Goal: Task Accomplishment & Management: Use online tool/utility

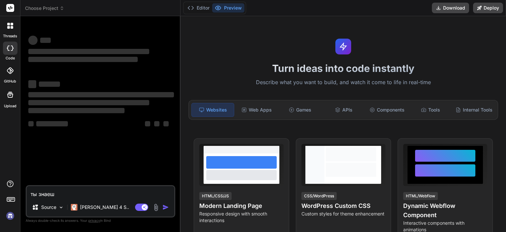
type textarea "ты знаешь"
type textarea "x"
type textarea "ты знаешь"
type textarea "x"
type textarea "ты знаешь к"
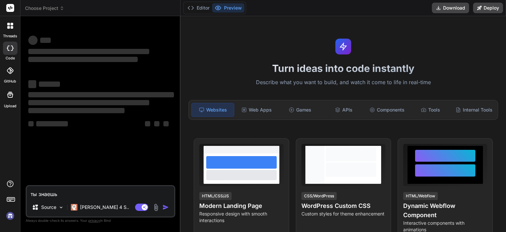
type textarea "x"
type textarea "ты знаешь ка"
type textarea "x"
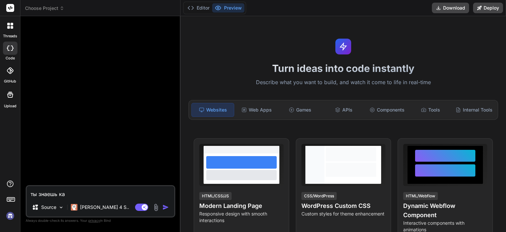
type textarea "ты знаешь как"
type textarea "x"
type textarea "ты знаешь как"
type textarea "x"
type textarea "ты знаешь как н"
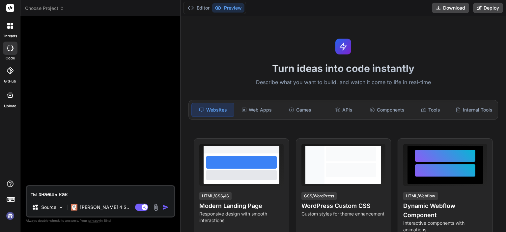
type textarea "x"
type textarea "ты знаешь как на"
type textarea "x"
type textarea "ты знаешь как нап"
type textarea "x"
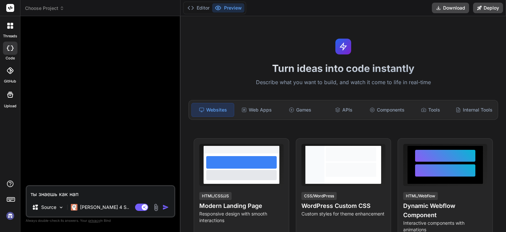
type textarea "ты знаешь как напи"
type textarea "x"
type textarea "ты знаешь как напис"
type textarea "x"
type textarea "ты знаешь как написа"
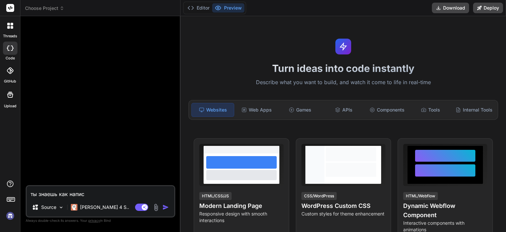
type textarea "x"
type textarea "ты знаешь как написат"
type textarea "x"
type textarea "ты знаешь как написать"
type textarea "x"
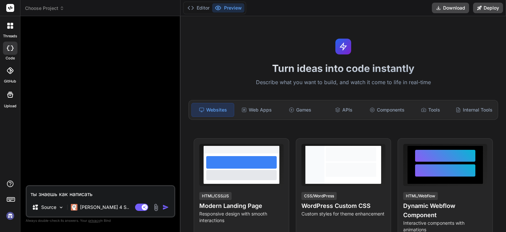
type textarea "ты знаешь как написать"
type textarea "x"
type textarea "ты знаешь как написать с"
type textarea "x"
type textarea "ты знаешь как написать се"
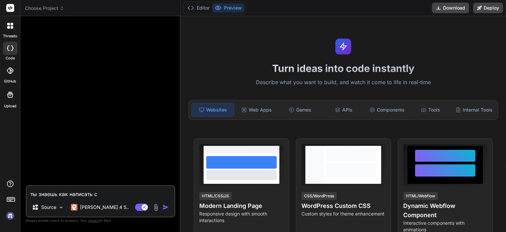
type textarea "x"
type textarea "ты знаешь как написать сер"
type textarea "x"
type textarea "ты знаешь как написать серв"
type textarea "x"
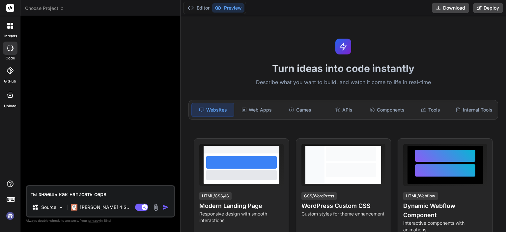
type textarea "ты знаешь как написать серве"
type textarea "x"
type textarea "ты знаешь как написать сервер"
type textarea "x"
type textarea "ты знаешь как написать сервер"
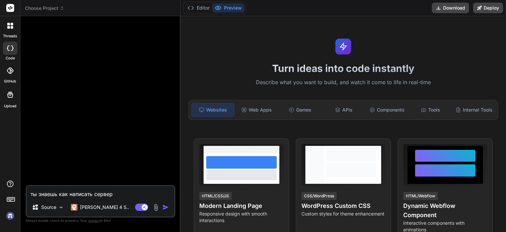
type textarea "x"
type textarea "ты знаешь как написать сервер и"
type textarea "x"
type textarea "ты знаешь как написать сервер и"
type textarea "x"
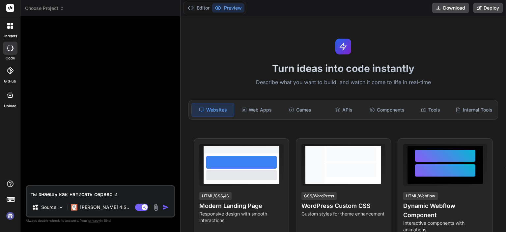
type textarea "ты знаешь как написать сервер и р"
type textarea "x"
type textarea "ты знаешь как написать сервер и ра"
type textarea "x"
type textarea "ты знаешь как написать сервер и раз"
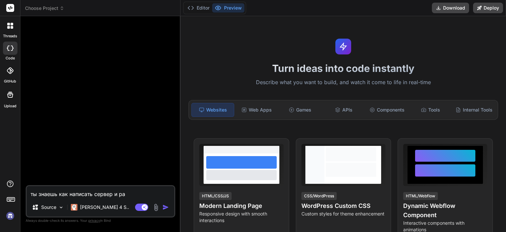
type textarea "x"
type textarea "ты знаешь как написать сервер и разм"
type textarea "x"
type textarea "ты знаешь как написать сервер и разме"
type textarea "x"
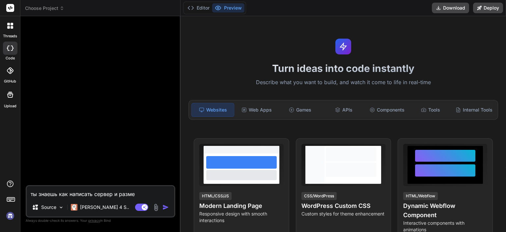
type textarea "ты знаешь как написать сервер и размес"
type textarea "x"
type textarea "ты знаешь как написать сервер и размест"
type textarea "x"
type textarea "ты знаешь как написать сервер и размести"
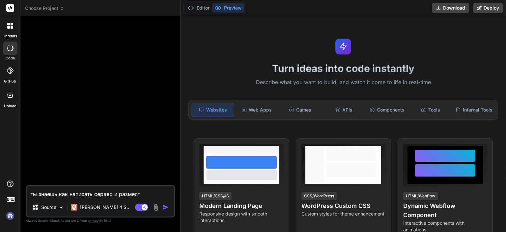
type textarea "x"
type textarea "ты знаешь как написать сервер и разместит"
type textarea "x"
type textarea "ты знаешь как написать сервер и разместить"
type textarea "x"
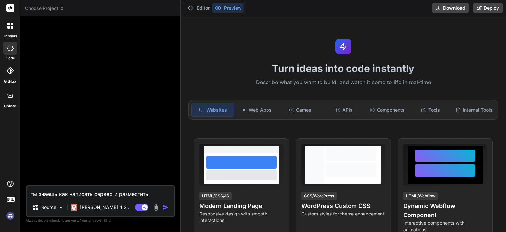
type textarea "ты знаешь как написать сервер и разместить"
type textarea "x"
type textarea "ты знаешь как написать сервер и разместить е"
type textarea "x"
type textarea "ты знаешь как написать сервер и разместить ег"
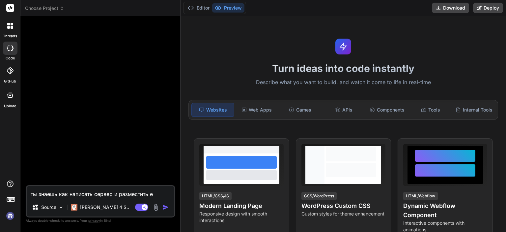
type textarea "x"
type textarea "ты знаешь как написать сервер и разместить его"
type textarea "x"
type textarea "ты знаешь как написать сервер и разместить его"
type textarea "x"
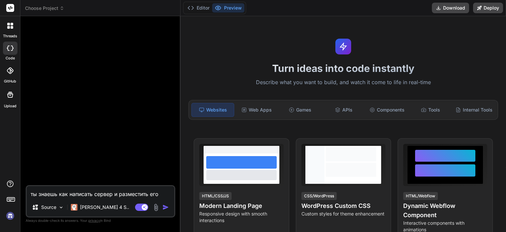
type textarea "ты знаешь как написать сервер и разместить его н"
type textarea "x"
type textarea "ты знаешь как написать сервер и разместить его на"
type textarea "x"
type textarea "ты знаешь как написать сервер и разместить его на"
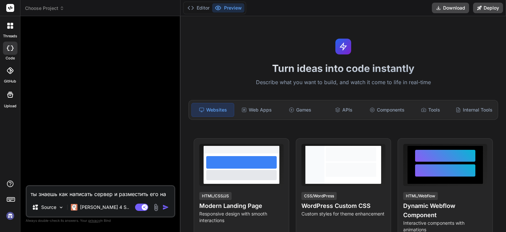
type textarea "x"
type textarea "ты знаешь как написать сервер и разместить его на п"
type textarea "x"
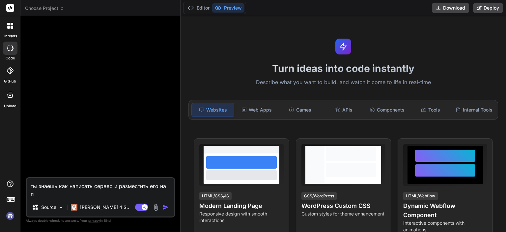
type textarea "ты знаешь как написать сервер и разместить его на пк"
type textarea "x"
type textarea "ты знаешь как написать сервер и разместить его на пк"
type textarea "x"
type textarea "ты знаешь как написать сервер и разместить его на пк >"
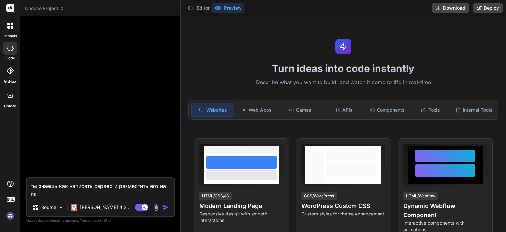
type textarea "x"
type textarea "ты знаешь как написать сервер и разместить его на пк"
type textarea "x"
type textarea "ты знаешь как написать сервер и разместить его на пк ,"
type textarea "x"
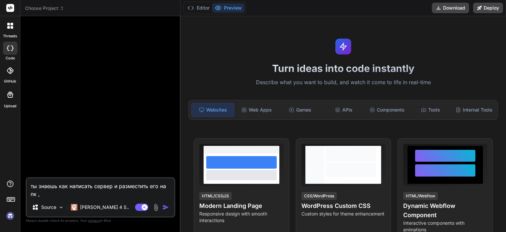
type textarea "ты знаешь как написать сервер и разместить его на пк ,,"
type textarea "x"
type textarea "ты знаешь как написать сервер и разместить его на пк ,"
type textarea "x"
type textarea "ты знаешь как написать сервер и разместить его на пк ,?"
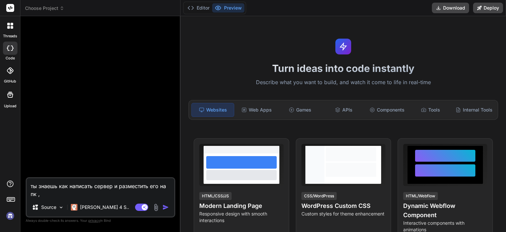
type textarea "x"
type textarea "ты знаешь как написать сервер и разместить его на пк ,?"
click at [167, 209] on img "button" at bounding box center [165, 207] width 7 height 7
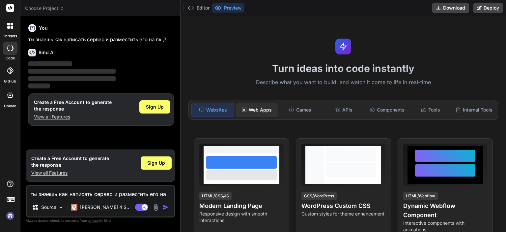
click at [260, 112] on div "Web Apps" at bounding box center [256, 110] width 42 height 14
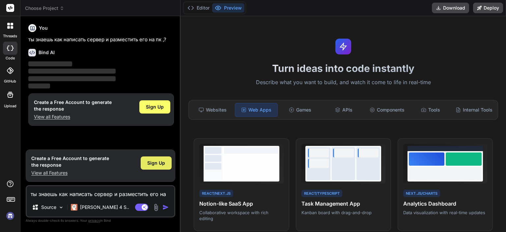
click at [155, 165] on span "Sign Up" at bounding box center [156, 162] width 18 height 7
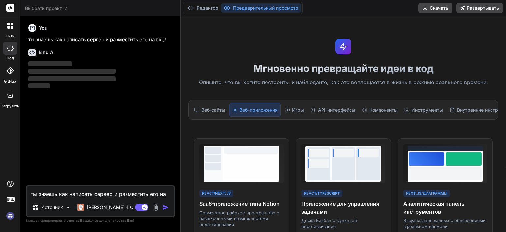
scroll to position [6, 0]
type textarea "x"
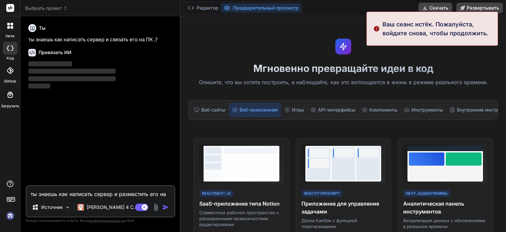
scroll to position [33, 0]
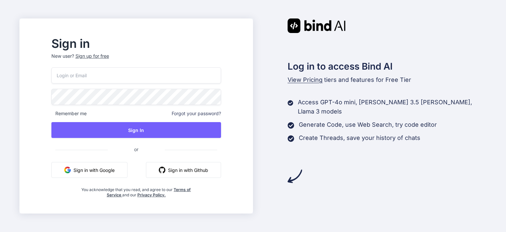
click at [123, 167] on button "Sign in with Google" at bounding box center [89, 170] width 76 height 16
click at [104, 174] on button "Sign in with Google" at bounding box center [89, 170] width 76 height 16
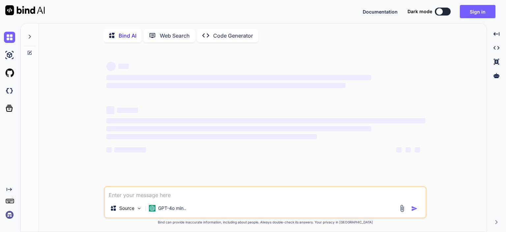
type textarea "x"
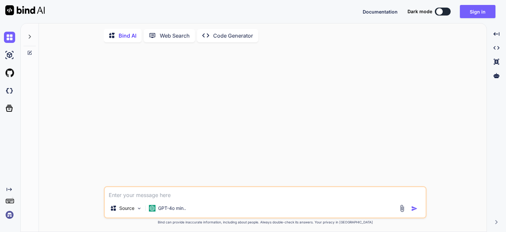
click at [178, 192] on textarea at bounding box center [265, 193] width 321 height 12
type textarea "к"
type textarea "x"
type textarea "ка"
type textarea "x"
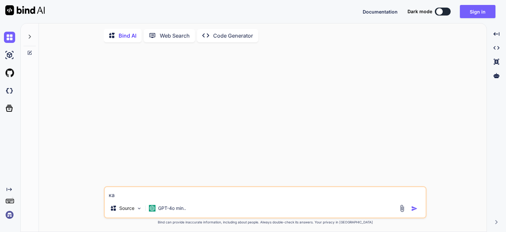
type textarea "как"
type textarea "x"
type textarea "как"
type textarea "x"
type textarea "как н"
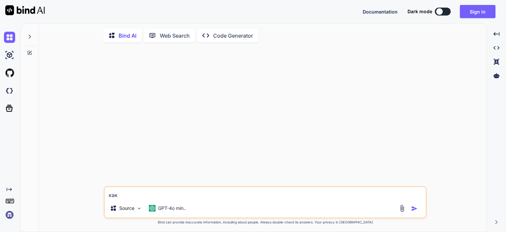
type textarea "x"
type textarea "как на"
type textarea "x"
type textarea "как нап"
type textarea "x"
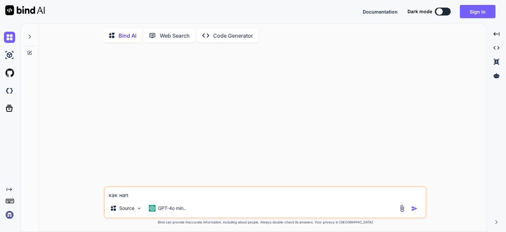
type textarea "как напи"
type textarea "x"
type textarea "как напис"
type textarea "x"
type textarea "как написа"
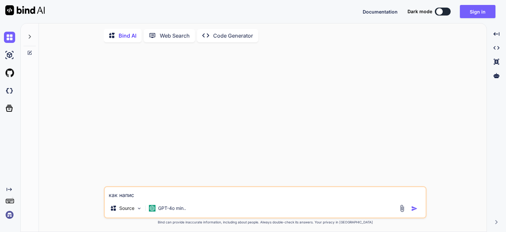
type textarea "x"
type textarea "как написат"
type textarea "x"
type textarea "как написать"
type textarea "x"
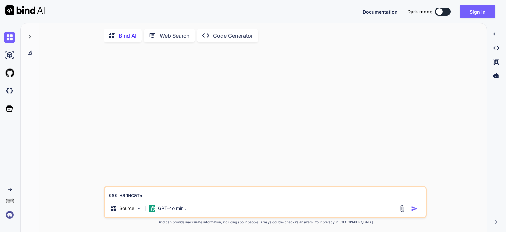
type textarea "как написать"
type textarea "x"
type textarea "как написать с"
type textarea "x"
type textarea "как написать се"
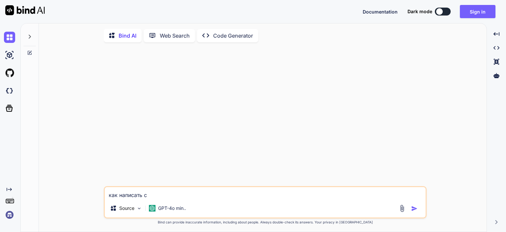
type textarea "x"
type textarea "как написать сер"
type textarea "x"
type textarea "как написать серв"
type textarea "x"
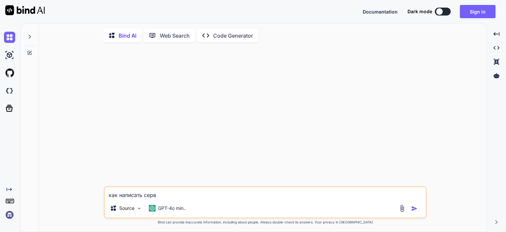
type textarea "как написать серве"
type textarea "x"
type textarea "как написать сервер"
type textarea "x"
type textarea "как написать сервер"
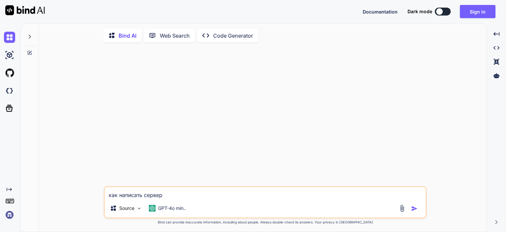
type textarea "x"
type textarea "как написать сервер и"
type textarea "x"
type textarea "как написать сервер и"
type textarea "x"
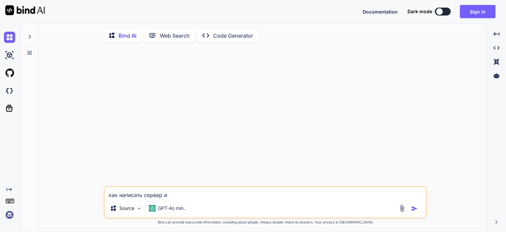
type textarea "как написать сервер и н"
type textarea "x"
type textarea "как написать сервер и на"
type textarea "x"
type textarea "как написать сервер и на"
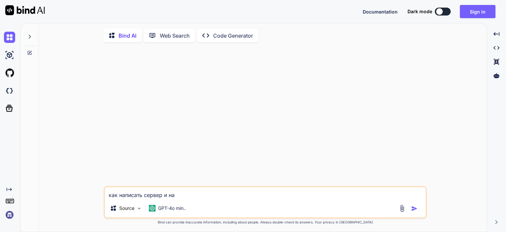
type textarea "x"
type textarea "как написать сервер и на п"
type textarea "x"
type textarea "как написать сервер и на пк"
type textarea "x"
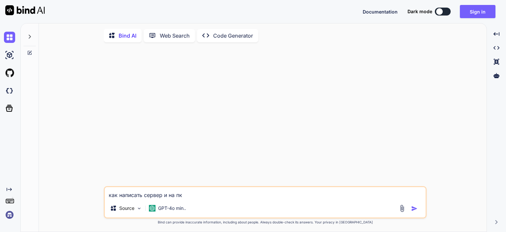
type textarea "как написать сервер и на пк"
type textarea "x"
type textarea "как написать сервер и на пк у"
type textarea "x"
type textarea "как написать сервер и на пк ус"
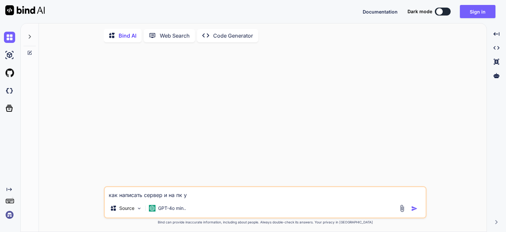
type textarea "x"
type textarea "как написать сервер и на пк уст"
type textarea "x"
type textarea "как написать сервер и на пк уста"
type textarea "x"
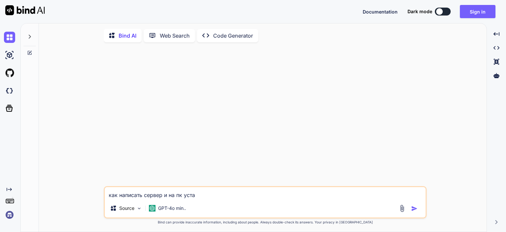
type textarea "как написать сервер и на пк устан"
type textarea "x"
type textarea "как написать сервер и на пк устано"
type textarea "x"
type textarea "как написать сервер и на пк установ"
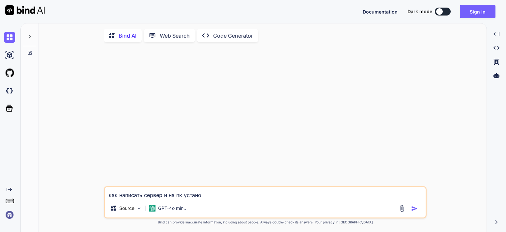
type textarea "x"
type textarea "как написать сервер и на пк установи"
type textarea "x"
type textarea "как написать сервер и на пк установит"
type textarea "x"
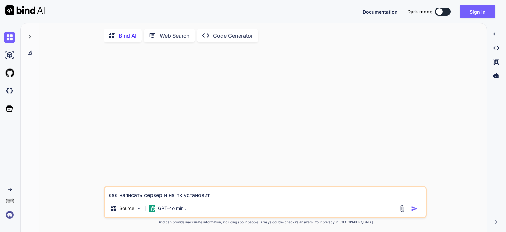
type textarea "как написать сервер и на пк установить"
type textarea "x"
type textarea "как написать сервер и на пк установить"
type textarea "x"
type textarea "как написать сервер и на пк установить е"
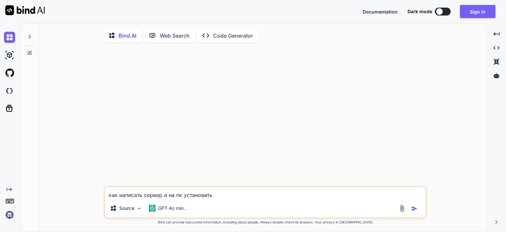
type textarea "x"
type textarea "как написать сервер и на пк установить ег"
type textarea "x"
type textarea "как написать сервер и на пк установить его"
type textarea "x"
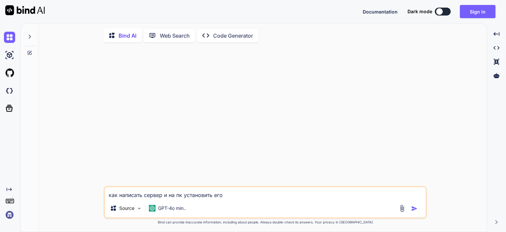
type textarea "как написать сервер и на пк установить его"
type textarea "x"
type textarea "как написать сервер и на пк установить его"
click at [418, 211] on img "button" at bounding box center [414, 208] width 7 height 7
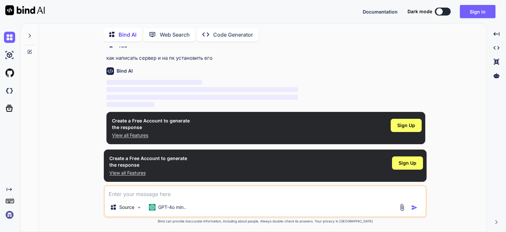
click at [141, 135] on p "View all Features" at bounding box center [151, 135] width 78 height 7
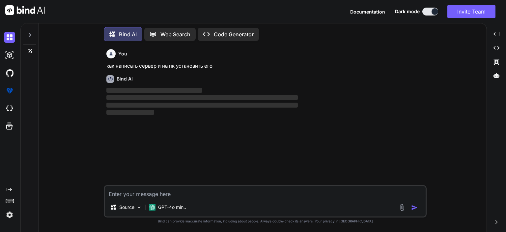
type textarea "x"
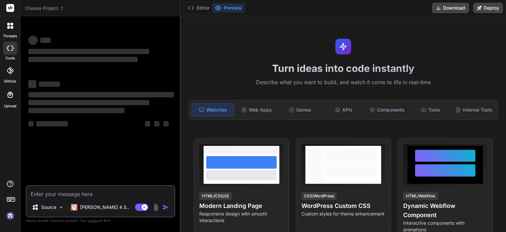
type textarea "x"
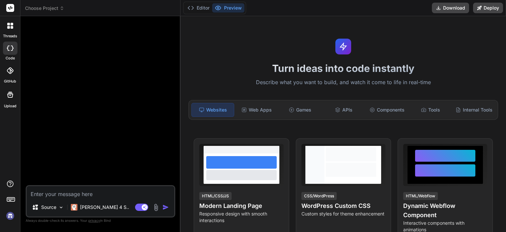
type textarea "п"
type textarea "x"
type textarea "пр"
type textarea "x"
type textarea "при"
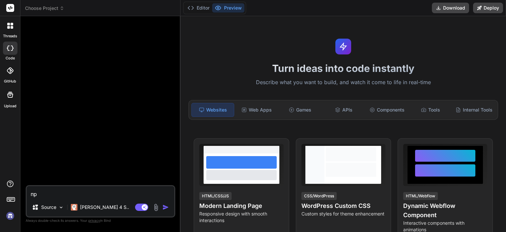
type textarea "x"
type textarea "прив"
type textarea "x"
type textarea "приве"
type textarea "x"
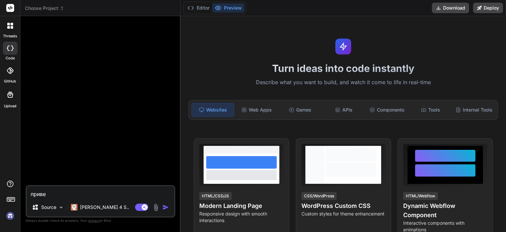
type textarea "привет"
type textarea "x"
type textarea "привет"
click at [167, 206] on img "button" at bounding box center [165, 207] width 7 height 7
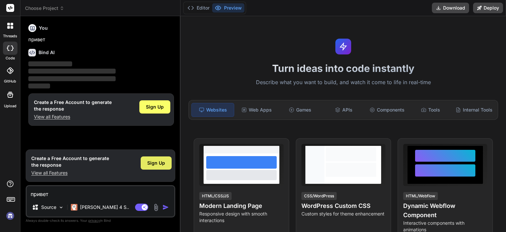
click at [163, 165] on span "Sign Up" at bounding box center [156, 162] width 18 height 7
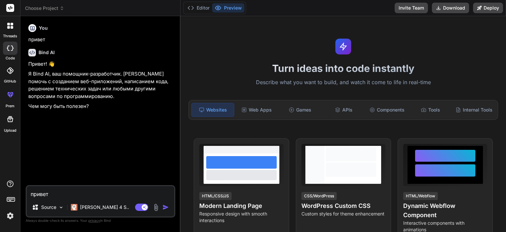
click at [130, 192] on textarea "привет" at bounding box center [101, 192] width 148 height 12
type textarea "x"
type textarea "м"
type textarea "x"
type textarea "мн"
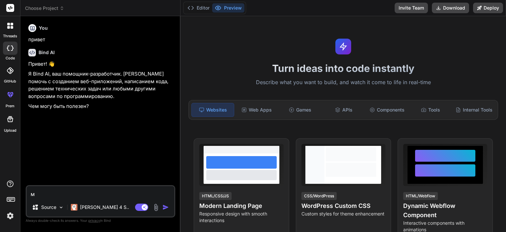
type textarea "x"
type textarea "мне"
type textarea "x"
type textarea "мне"
type textarea "x"
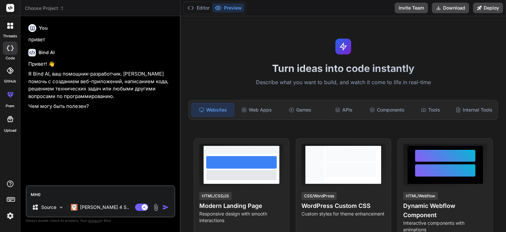
type textarea "мне н"
type textarea "x"
type textarea "мне ну"
type textarea "x"
type textarea "мне нуж"
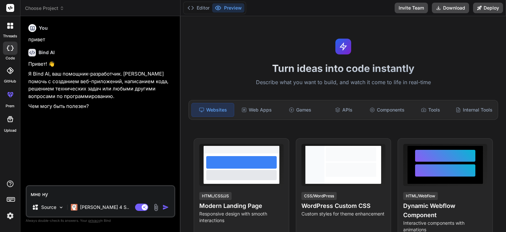
type textarea "x"
type textarea "мне нужн"
type textarea "x"
type textarea "мне нужно"
type textarea "x"
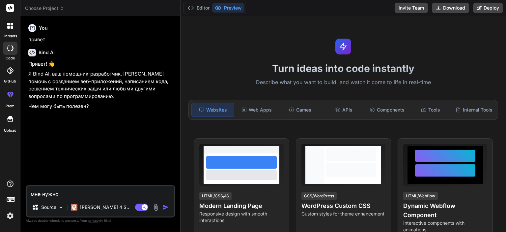
type textarea "мне нужно"
type textarea "x"
type textarea "мне нужно н"
type textarea "x"
type textarea "мне нужно на"
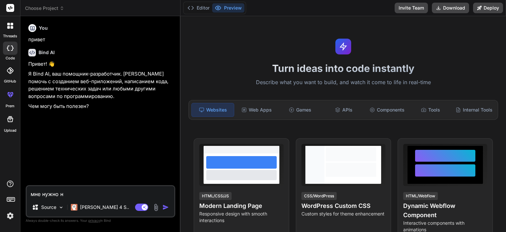
type textarea "x"
type textarea "мне нужно нап"
type textarea "x"
type textarea "мне нужно напи"
type textarea "x"
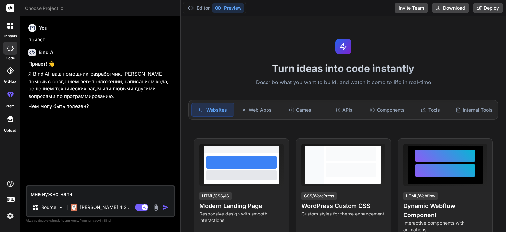
type textarea "мне нужно напис"
type textarea "x"
type textarea "мне нужно написа"
type textarea "x"
type textarea "мне нужно написат"
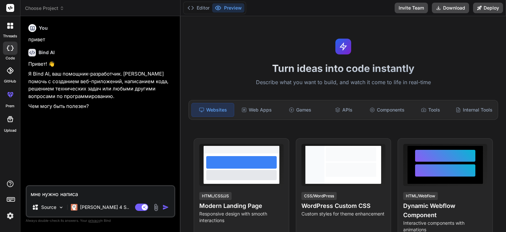
type textarea "x"
type textarea "мне нужно написать"
type textarea "x"
type textarea "мне нужно написать"
type textarea "x"
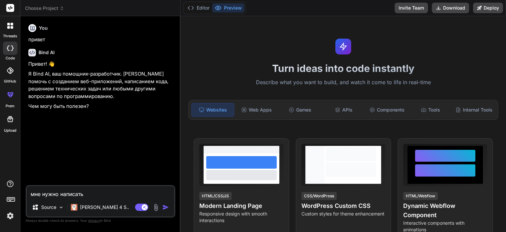
type textarea "мне нужно написать с"
type textarea "x"
type textarea "мне нужно написать се"
type textarea "x"
type textarea "мне нужно написать сер"
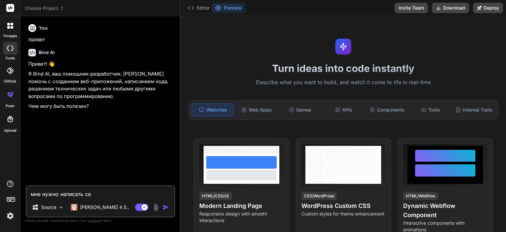
type textarea "x"
type textarea "мне нужно написать серв"
type textarea "x"
type textarea "мне нужно написать серве"
type textarea "x"
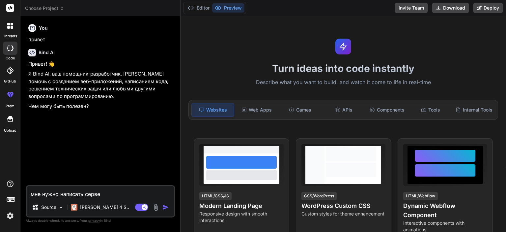
type textarea "мне нужно написать сервер"
type textarea "x"
type textarea "мне нужно написать сервер"
type textarea "x"
type textarea "мне нужно написать сервер д"
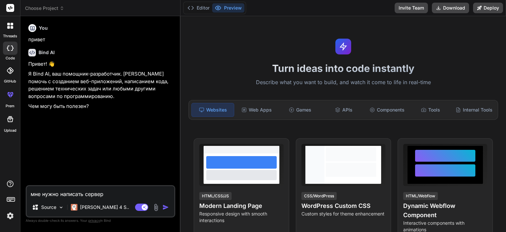
type textarea "x"
type textarea "мне нужно написать сервер дл"
type textarea "x"
type textarea "мне нужно написать сервер для"
type textarea "x"
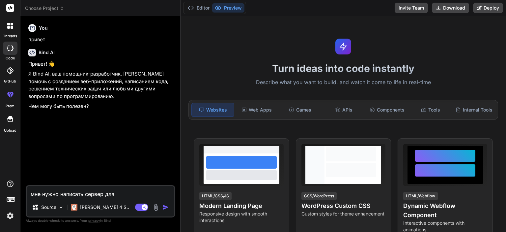
type textarea "мне нужно написать сервер для"
type textarea "x"
type textarea "мне нужно написать сервер для с"
type textarea "x"
type textarea "мне нужно написать сервер для са"
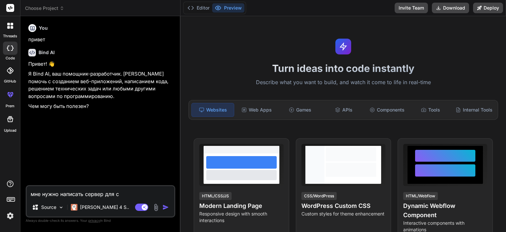
type textarea "x"
type textarea "мне нужно написать сервер для сай"
type textarea "x"
type textarea "мне нужно написать сервер для сайт"
type textarea "x"
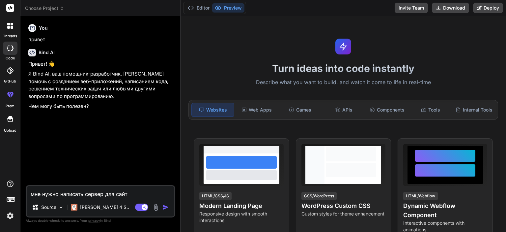
type textarea "мне нужно написать сервер для сайта"
type textarea "x"
type textarea "мне нужно написать сервер для сайта"
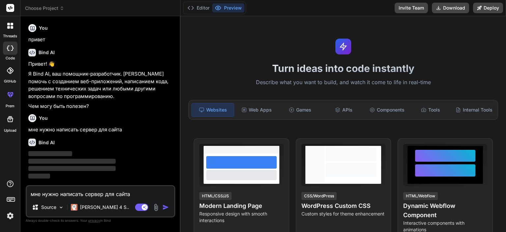
type textarea "x"
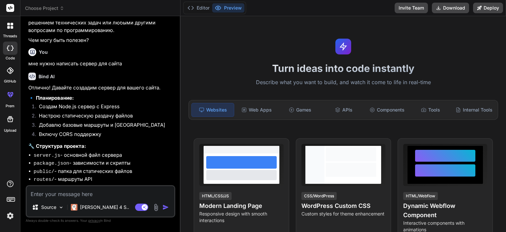
scroll to position [87, 0]
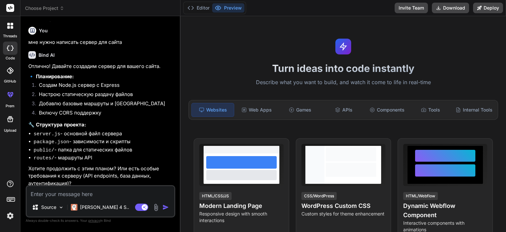
type textarea "x"
type textarea "а"
type textarea "x"
type textarea "а"
type textarea "x"
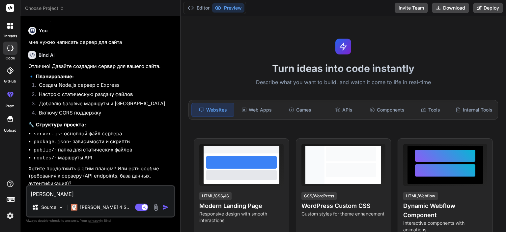
type textarea "а к"
type textarea "x"
type textarea "а ка"
type textarea "x"
type textarea "а как"
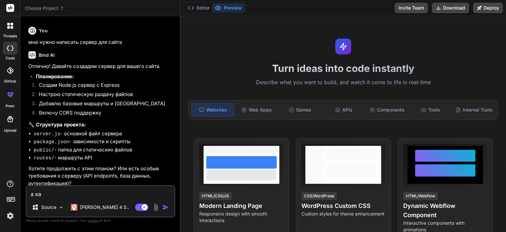
type textarea "x"
type textarea "а как"
type textarea "x"
type textarea "а как я"
type textarea "x"
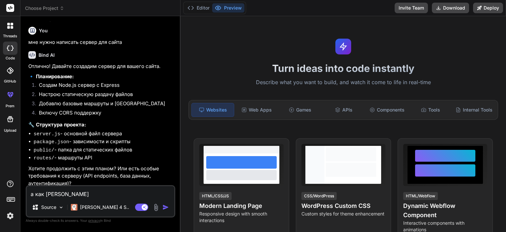
type textarea "а как я"
type textarea "x"
type textarea "а как я п"
type textarea "x"
type textarea "а как я по"
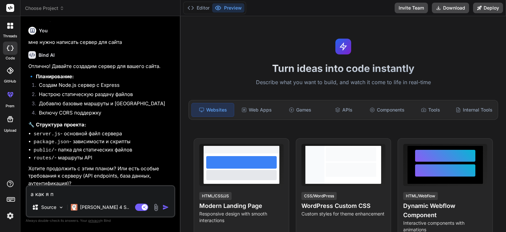
type textarea "x"
type textarea "а как я под"
type textarea "x"
type textarea "а как я подк"
type textarea "x"
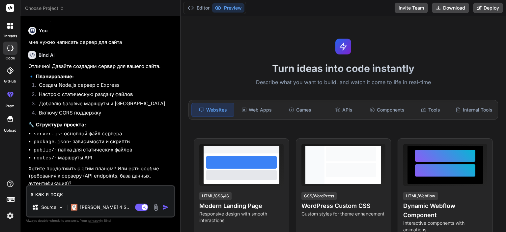
type textarea "а как я подкл"
type textarea "x"
type textarea "а как я подклю"
type textarea "x"
type textarea "а как я подключ"
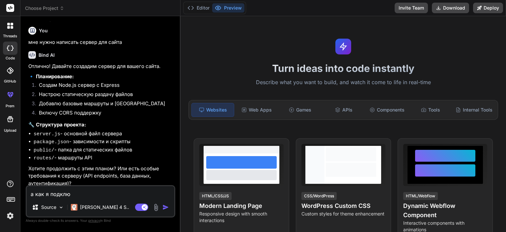
type textarea "x"
type textarea "а как я подключу"
type textarea "x"
type textarea "а как я подключу"
type textarea "x"
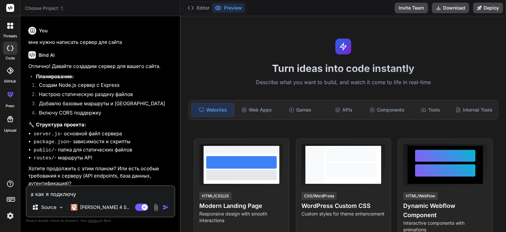
type textarea "а как я подключу е"
type textarea "x"
type textarea "а как я подключу ег"
type textarea "x"
type textarea "а как я подключу его"
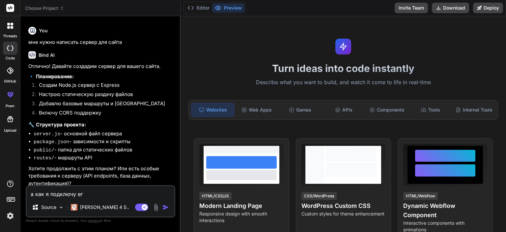
type textarea "x"
type textarea "а как я подключу его"
type textarea "x"
type textarea "а как я подключу его к"
type textarea "x"
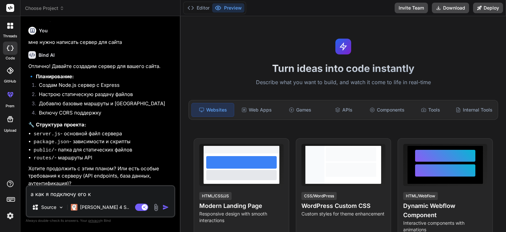
type textarea "а как я подключу его к"
type textarea "x"
type textarea "а как я подключу его к с"
type textarea "x"
type textarea "а как я подключу его к са"
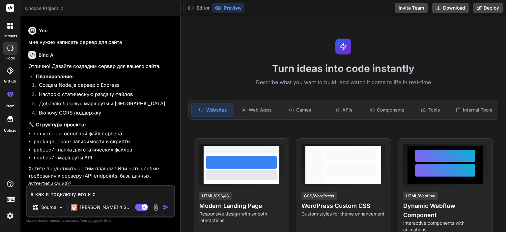
type textarea "x"
type textarea "а как я подключу его к сай"
type textarea "x"
type textarea "а как я подключу его к сайт"
type textarea "x"
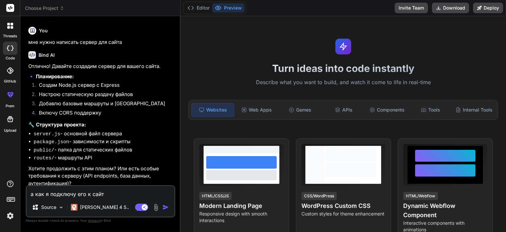
type textarea "а как я подключу его к сайту"
type textarea "x"
type textarea "а как я подключу его к сайту"
type textarea "x"
type textarea "а как я подключу его к сайту и"
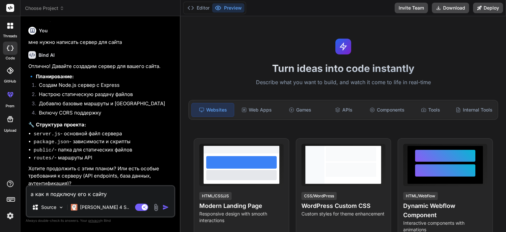
type textarea "x"
type textarea "а как я подключу его к сайту и"
type textarea "x"
type textarea "а как я подключу его к сайту и"
type textarea "x"
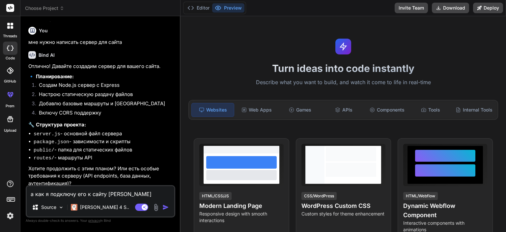
type textarea "а как я подключу его к сайту"
type textarea "x"
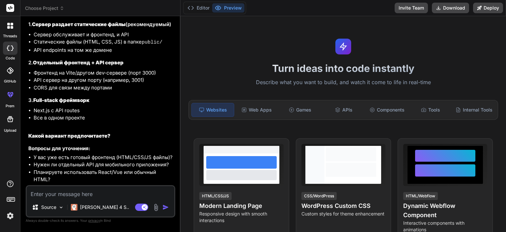
scroll to position [337, 0]
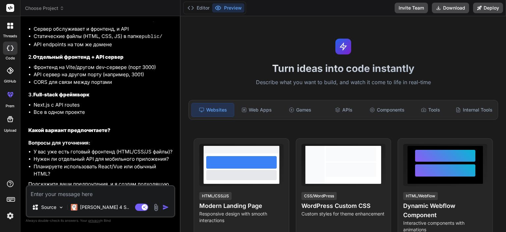
type textarea "x"
click at [116, 195] on textarea at bounding box center [101, 192] width 148 height 12
paste textarea "<!doctype html> <html lang="ru"> <head> <meta charset="UTF-8" /> <link rel="ico…"
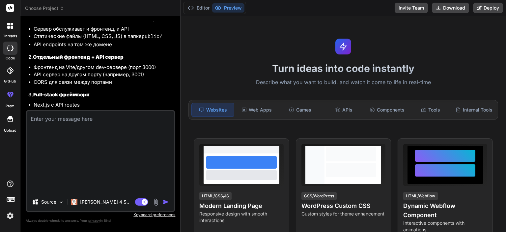
type textarea "<!doctype html> <html lang="ru"> <head> <meta charset="UTF-8" /> <link rel="ico…"
type textarea "x"
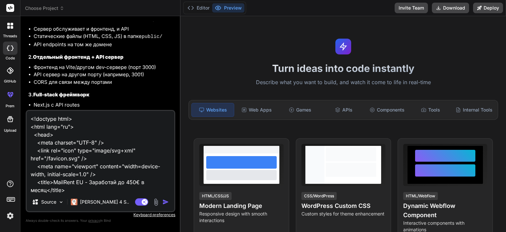
scroll to position [56, 0]
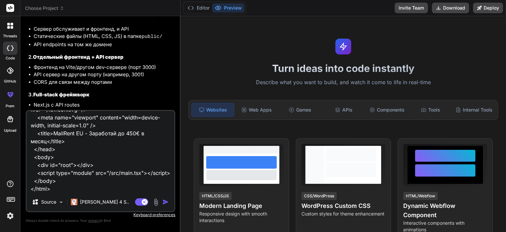
type textarea "<!doctype html> <html lang="ru"> <head> <meta charset="UTF-8" /> <link rel="ico…"
click at [166, 202] on img "button" at bounding box center [165, 201] width 7 height 7
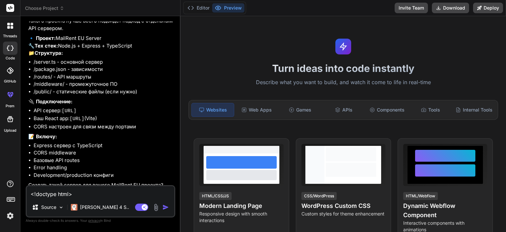
scroll to position [621, 0]
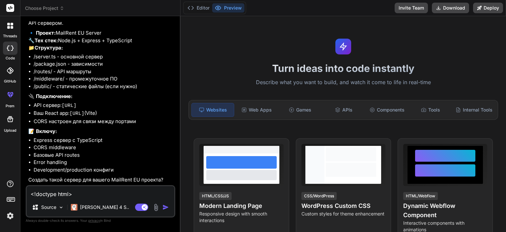
type textarea "x"
click at [119, 192] on textarea "<!doctype html> <html lang="ru"> <head> <meta charset="UTF-8" /> <link rel="ico…" at bounding box center [101, 192] width 148 height 12
type textarea "м"
type textarea "x"
type textarea "мн"
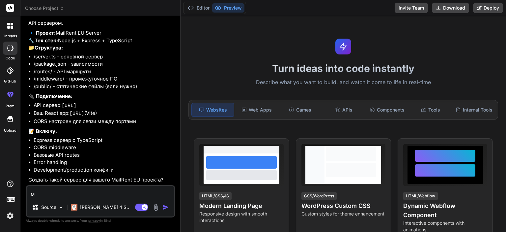
type textarea "x"
type textarea "мне"
type textarea "x"
type textarea "мне"
type textarea "x"
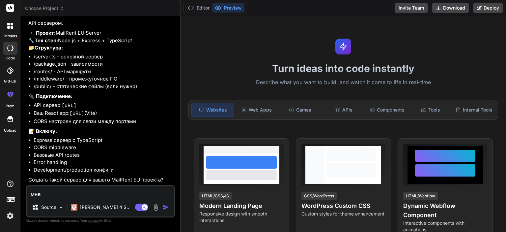
type textarea "мне н"
type textarea "x"
type textarea "мне ну"
type textarea "x"
type textarea "мне нуж"
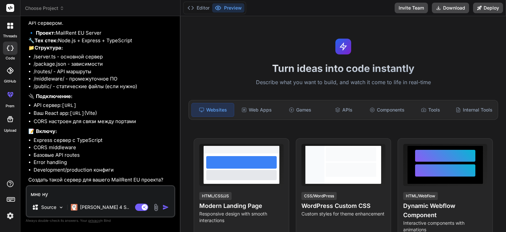
type textarea "x"
type textarea "мне нужн"
type textarea "x"
type textarea "мне нужно"
type textarea "x"
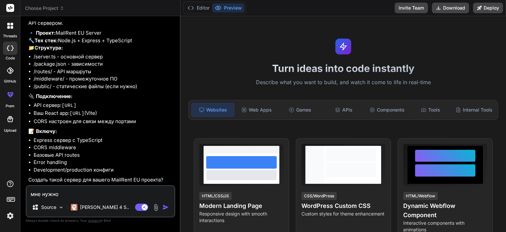
type textarea "мне нужно"
type textarea "x"
type textarea "мне нужно ч"
type textarea "x"
type textarea "мне нужно чт"
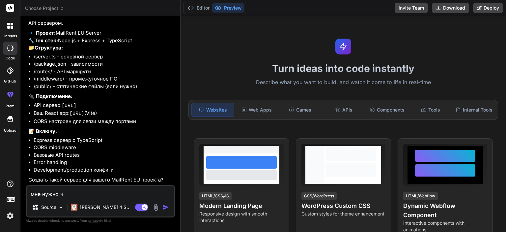
type textarea "x"
type textarea "мне нужно что"
type textarea "x"
type textarea "мне нужно что"
type textarea "x"
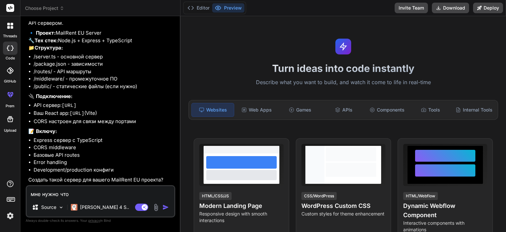
type textarea "мне нужно что б"
type textarea "x"
type textarea "мне нужно что бы"
type textarea "x"
type textarea "мне нужно что бы"
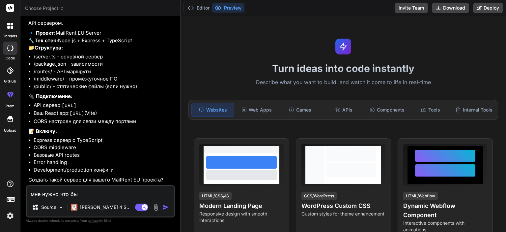
type textarea "x"
type textarea "мне нужно что бы п"
type textarea "x"
type textarea "мне нужно что бы пи"
type textarea "x"
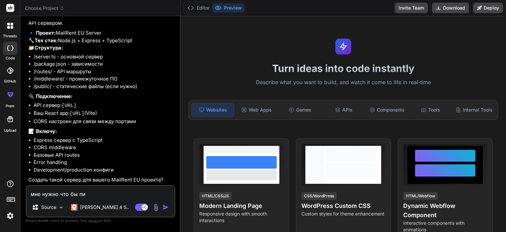
type textarea "мне нужно что бы п"
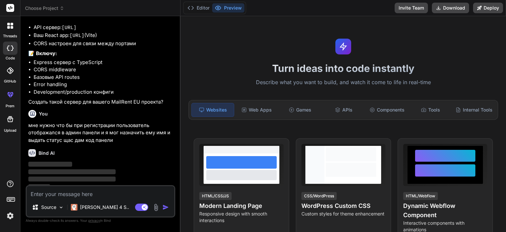
scroll to position [704, 0]
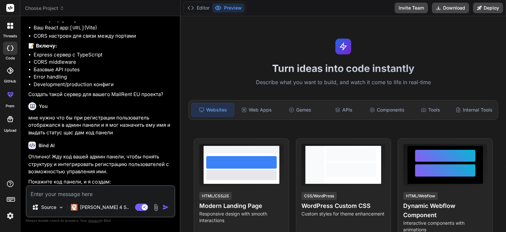
paste textarea "import { useState, useEffect } from 'react'; import { useAuth } from '../contex…"
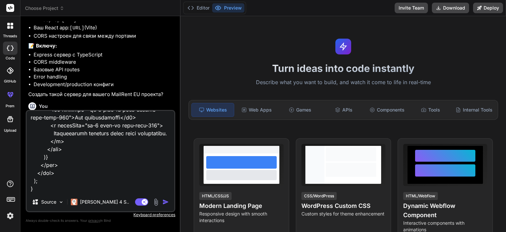
scroll to position [824, 0]
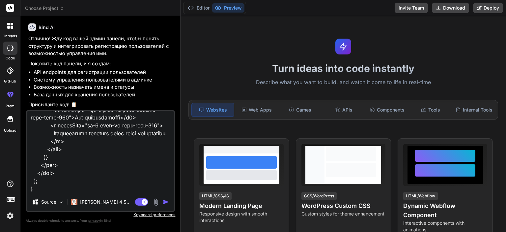
click at [169, 203] on img "button" at bounding box center [165, 201] width 7 height 7
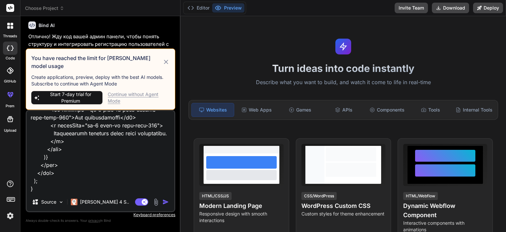
click at [137, 95] on div "Continue without Agent Mode" at bounding box center [139, 97] width 62 height 13
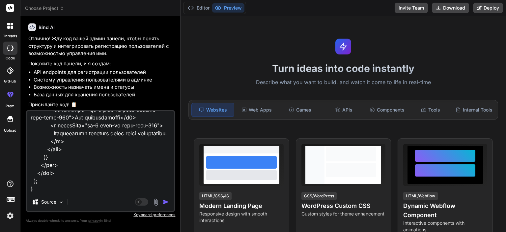
click at [166, 203] on img "button" at bounding box center [165, 201] width 7 height 7
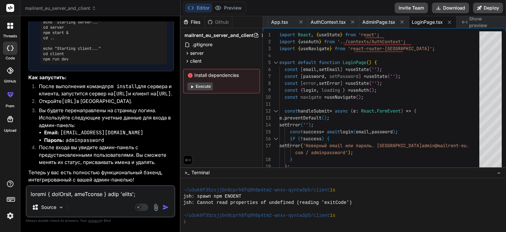
scroll to position [3466, 0]
drag, startPoint x: 126, startPoint y: 100, endPoint x: 63, endPoint y: 103, distance: 63.6
click at [63, 103] on li "Откройте http://localhost:3000 в браузере." at bounding box center [104, 101] width 140 height 9
copy li "http://localhost:3000"
click at [136, 118] on li "Вы будете перенаправлены на страницу логина. Используйте следующие учетные данн…" at bounding box center [104, 125] width 140 height 37
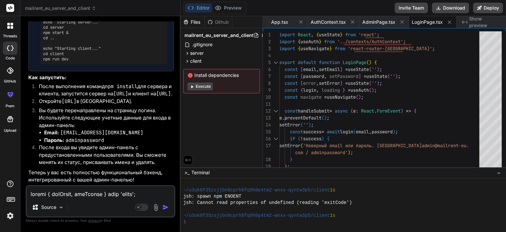
click at [106, 199] on div "Source Agent Mode. When this toggle is activated, AI automatically makes decisi…" at bounding box center [101, 201] width 150 height 32
click at [101, 193] on textarea at bounding box center [101, 192] width 148 height 12
paste textarea "http://localhost:3000"
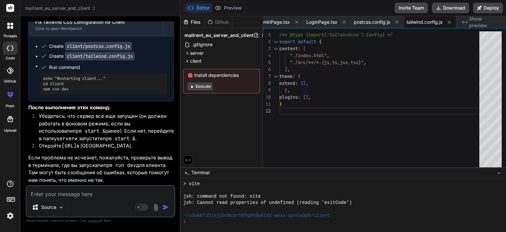
scroll to position [3781, 0]
drag, startPoint x: 62, startPoint y: 147, endPoint x: 125, endPoint y: 147, distance: 63.2
click at [125, 147] on li "Откройте http://localhost:3000 в браузере." at bounding box center [104, 146] width 140 height 9
copy li "http://localhost:3000"
click at [111, 199] on div "Source Agent Mode. When this toggle is activated, AI automatically makes decisi…" at bounding box center [101, 201] width 150 height 32
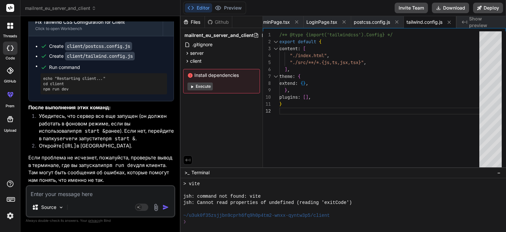
click at [109, 194] on textarea at bounding box center [101, 192] width 148 height 12
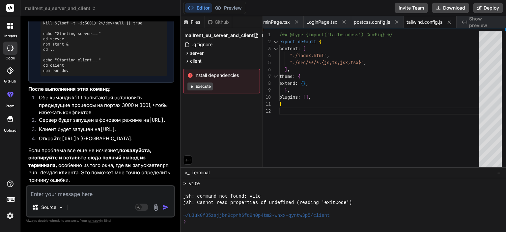
scroll to position [4111, 0]
drag, startPoint x: 62, startPoint y: 138, endPoint x: 123, endPoint y: 138, distance: 60.6
click at [123, 138] on li "Откройте http://localhost:3000 в браузере." at bounding box center [104, 139] width 140 height 9
click at [126, 138] on li "Откройте http://localhost:3000 в браузере." at bounding box center [104, 139] width 140 height 9
click at [76, 138] on code "http://localhost:3000" at bounding box center [69, 138] width 15 height 7
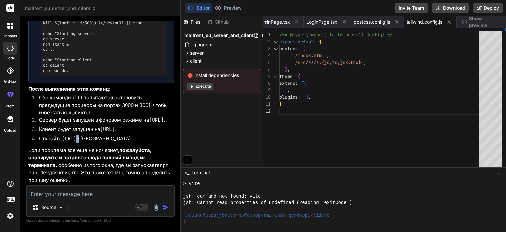
click at [76, 138] on code "http://localhost:3000" at bounding box center [69, 138] width 15 height 7
drag, startPoint x: 62, startPoint y: 139, endPoint x: 124, endPoint y: 140, distance: 61.6
click at [124, 140] on li "Откройте http://localhost:3000 в браузере." at bounding box center [104, 139] width 140 height 9
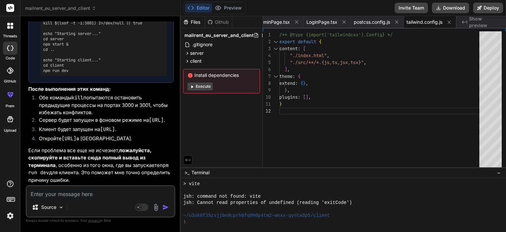
copy code "http://localhost:3000"
click at [48, 190] on textarea at bounding box center [101, 192] width 148 height 12
click at [257, 46] on icon at bounding box center [255, 44] width 5 height 5
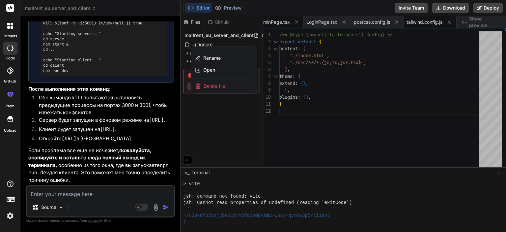
drag, startPoint x: 220, startPoint y: 88, endPoint x: 283, endPoint y: 25, distance: 88.7
click at [220, 88] on span "Delete file" at bounding box center [214, 86] width 21 height 7
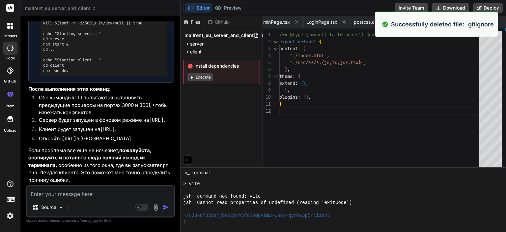
scroll to position [0, 514]
click at [256, 44] on icon at bounding box center [255, 43] width 5 height 5
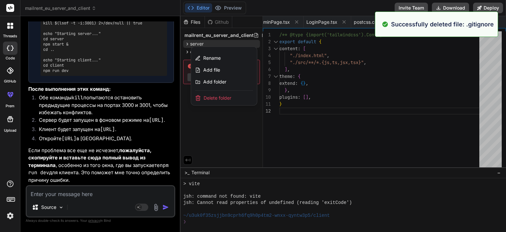
click at [221, 97] on span "Delete folder" at bounding box center [218, 98] width 28 height 7
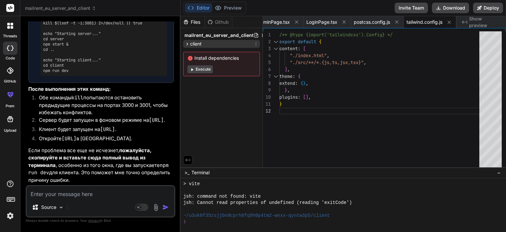
click at [257, 42] on icon at bounding box center [255, 43] width 5 height 5
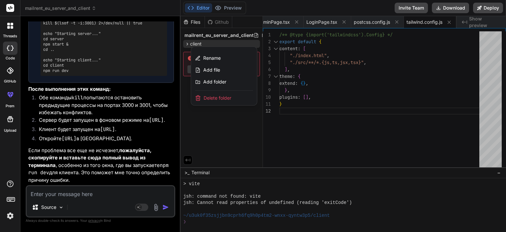
click at [209, 97] on span "Delete folder" at bounding box center [218, 98] width 28 height 7
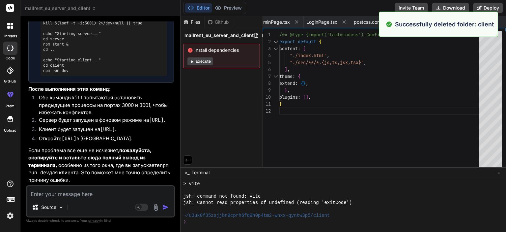
click at [114, 199] on div "Source Agent Mode. When this toggle is activated, AI automatically makes decisi…" at bounding box center [101, 201] width 150 height 32
click at [101, 191] on textarea at bounding box center [101, 192] width 148 height 12
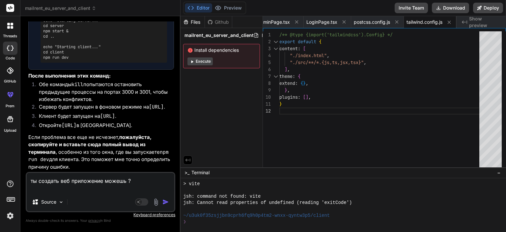
click at [165, 203] on img "button" at bounding box center [165, 201] width 7 height 7
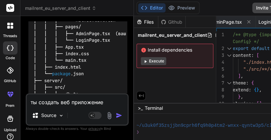
scroll to position [6062, 0]
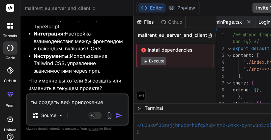
click at [48, 102] on textarea "ты создать веб приложение можешь ?" at bounding box center [77, 101] width 101 height 12
paste textarea "🧪 Концепт приложения: "CryptoPetZ" 📜 Суть: Пользователь покупает цифрового звер…"
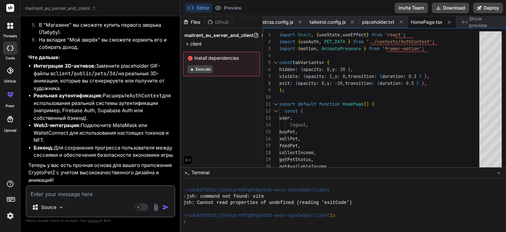
scroll to position [7986, 0]
click at [105, 196] on textarea at bounding box center [101, 192] width 148 height 12
click at [70, 193] on textarea at bounding box center [101, 192] width 148 height 12
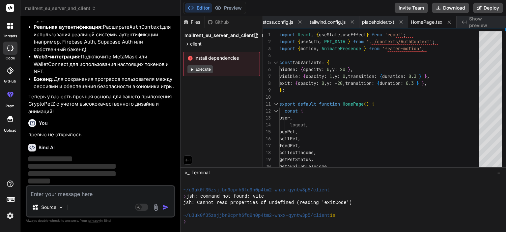
scroll to position [8054, 0]
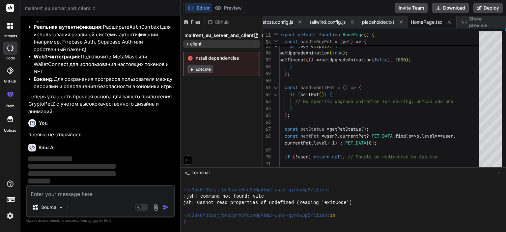
click at [204, 41] on div "client" at bounding box center [221, 44] width 77 height 8
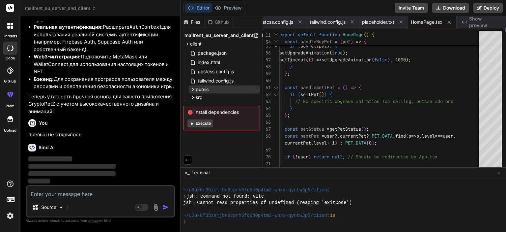
click at [216, 88] on div "public" at bounding box center [224, 89] width 71 height 8
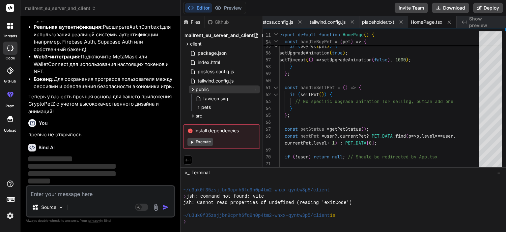
click at [216, 88] on div "public" at bounding box center [224, 89] width 71 height 8
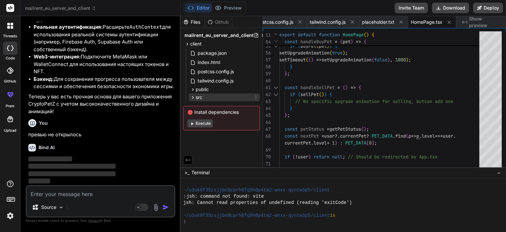
click at [213, 96] on div "src" at bounding box center [224, 97] width 71 height 8
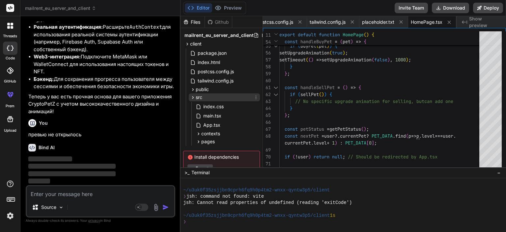
click at [213, 96] on div "src" at bounding box center [224, 97] width 71 height 8
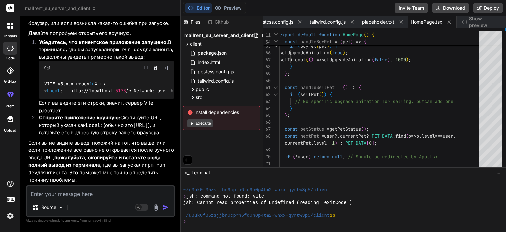
scroll to position [8225, 0]
click at [107, 192] on textarea at bounding box center [101, 192] width 148 height 12
click at [55, 208] on p "Source" at bounding box center [48, 207] width 15 height 7
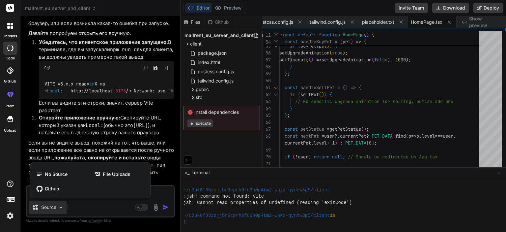
click at [62, 206] on div at bounding box center [253, 116] width 506 height 232
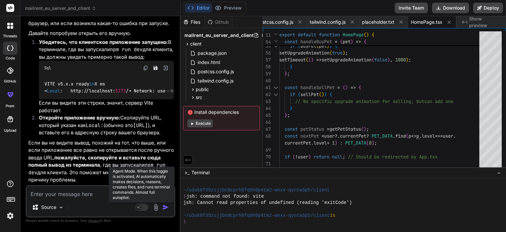
click at [143, 208] on rect at bounding box center [141, 206] width 13 height 7
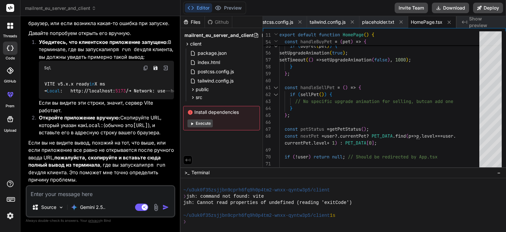
click at [91, 194] on textarea at bounding box center [101, 192] width 148 height 12
click at [239, 9] on div "Editor Preview Disabled until preview for your project is generated Invite Team…" at bounding box center [342, 8] width 325 height 16
copy button "Previe"
click at [84, 194] on textarea at bounding box center [101, 192] width 148 height 12
paste textarea "Previe"
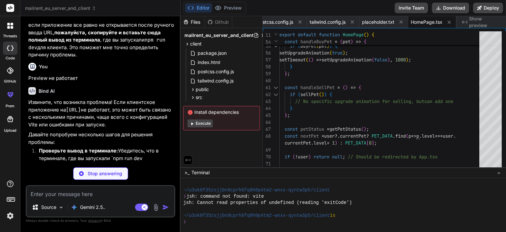
scroll to position [8350, 0]
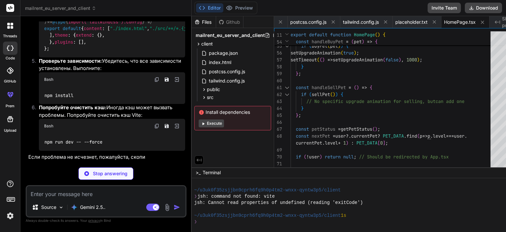
drag, startPoint x: 66, startPoint y: 108, endPoint x: 128, endPoint y: 110, distance: 62.3
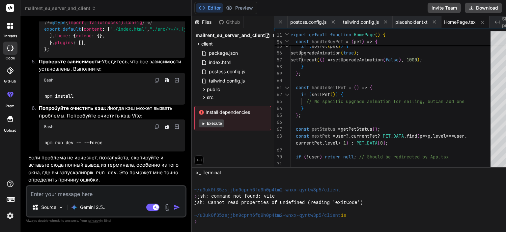
copy p "http://localhost:5173"
drag, startPoint x: 105, startPoint y: 95, endPoint x: 167, endPoint y: 95, distance: 61.6
copy code "http://localhost:3000"
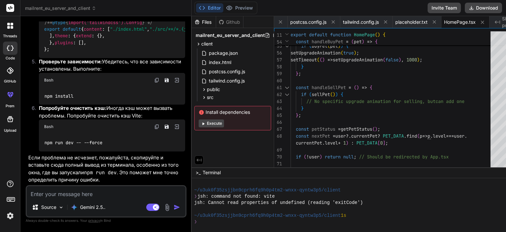
click at [110, 195] on textarea at bounding box center [106, 192] width 159 height 12
paste textarea "This site can’t be reached localhost refused to connect. Try: Checking the conn…"
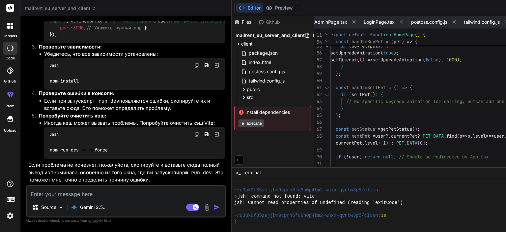
scroll to position [9207, 0]
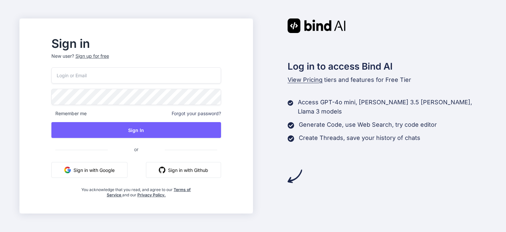
click at [123, 168] on button "Sign in with Google" at bounding box center [89, 170] width 76 height 16
click at [121, 174] on button "Sign in with Google" at bounding box center [89, 170] width 76 height 16
